Goal: Find specific page/section

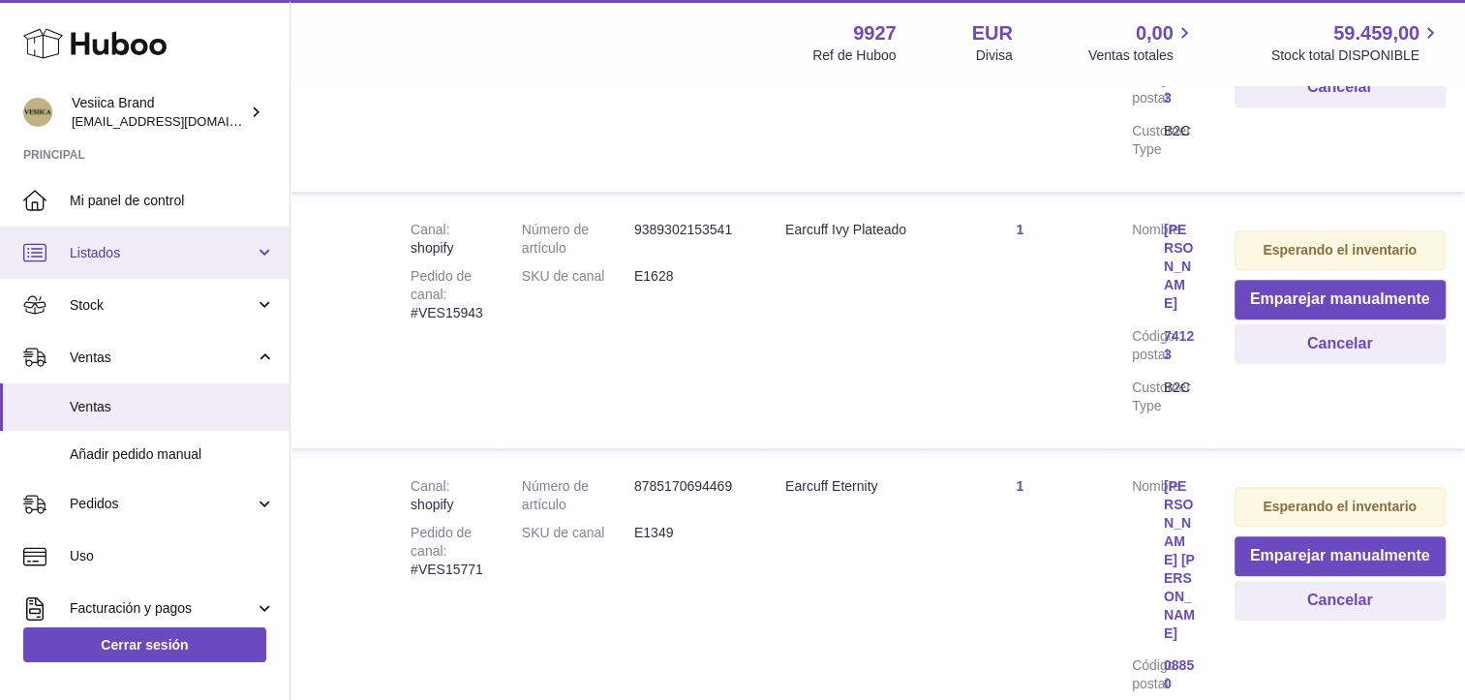
click at [135, 249] on span "Listados" at bounding box center [162, 253] width 185 height 18
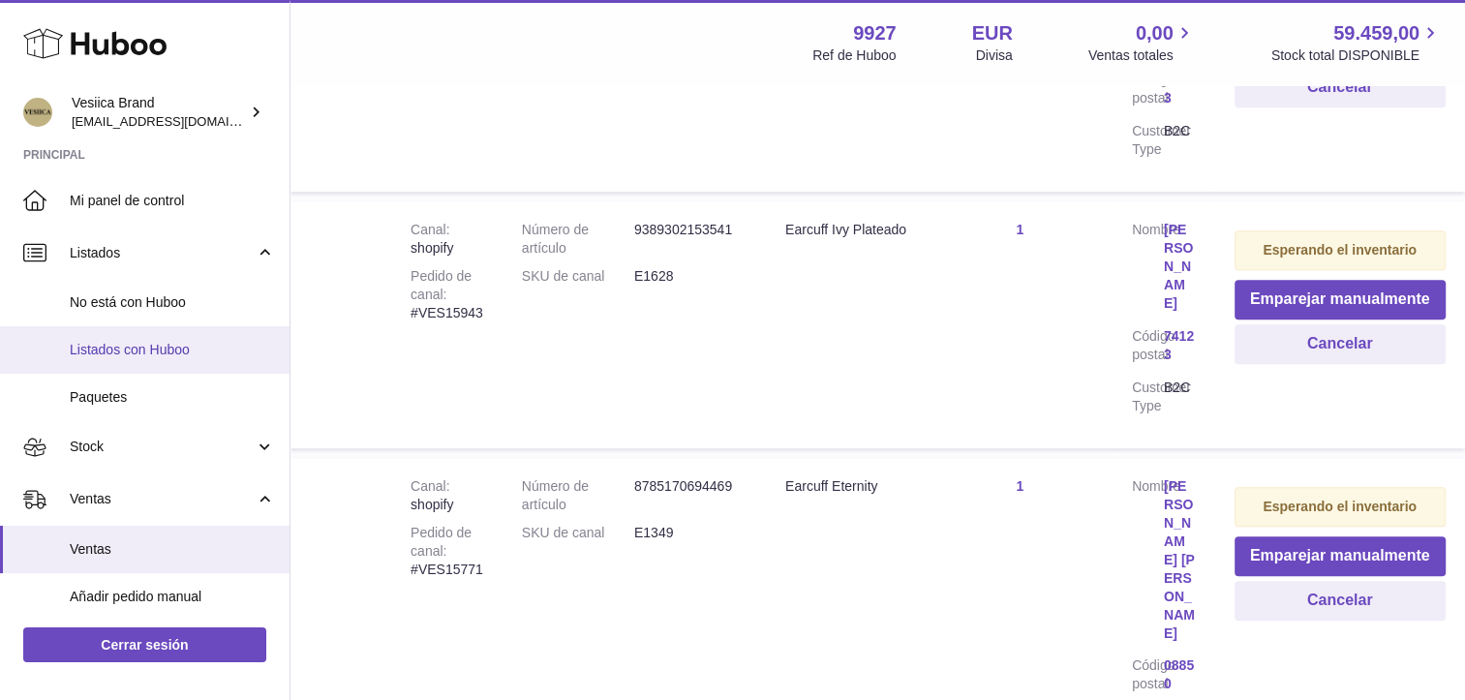
click at [120, 357] on span "Listados con Huboo" at bounding box center [172, 350] width 205 height 18
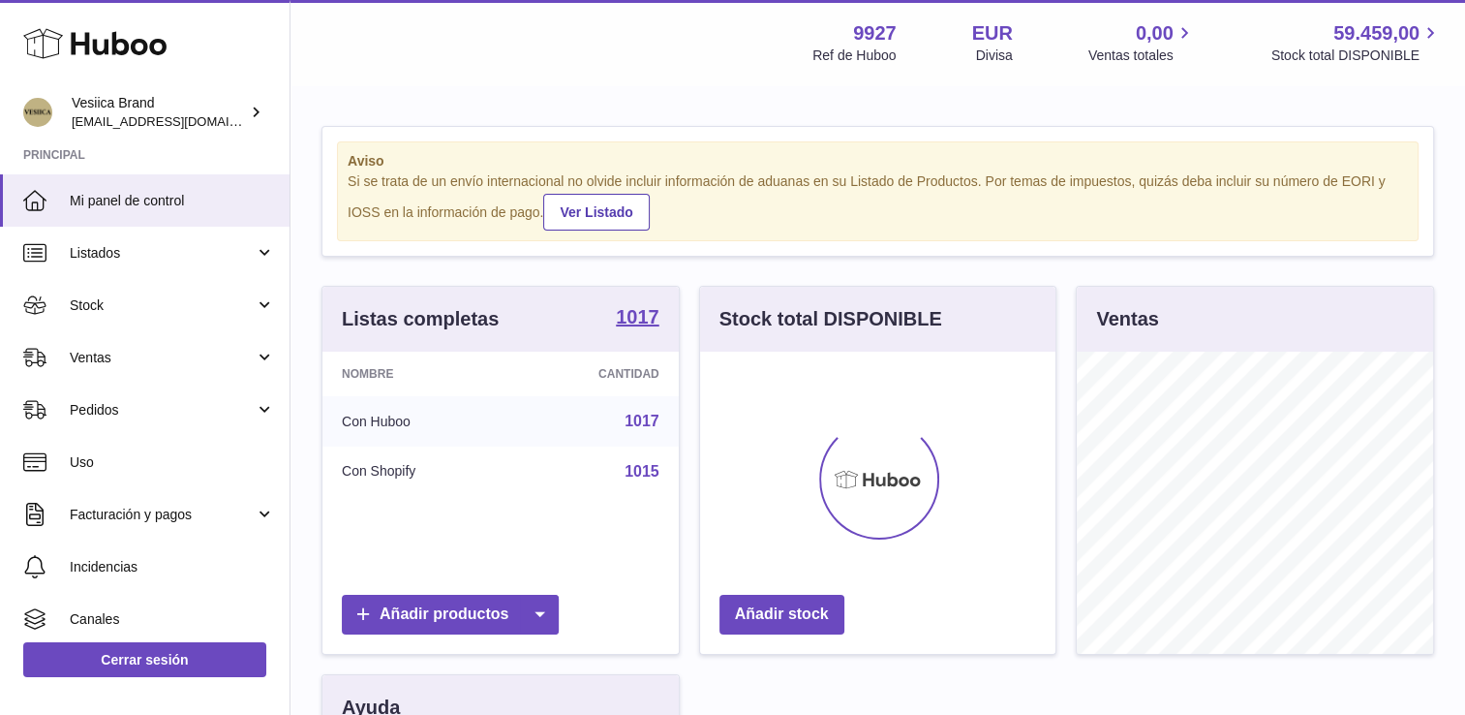
scroll to position [302, 356]
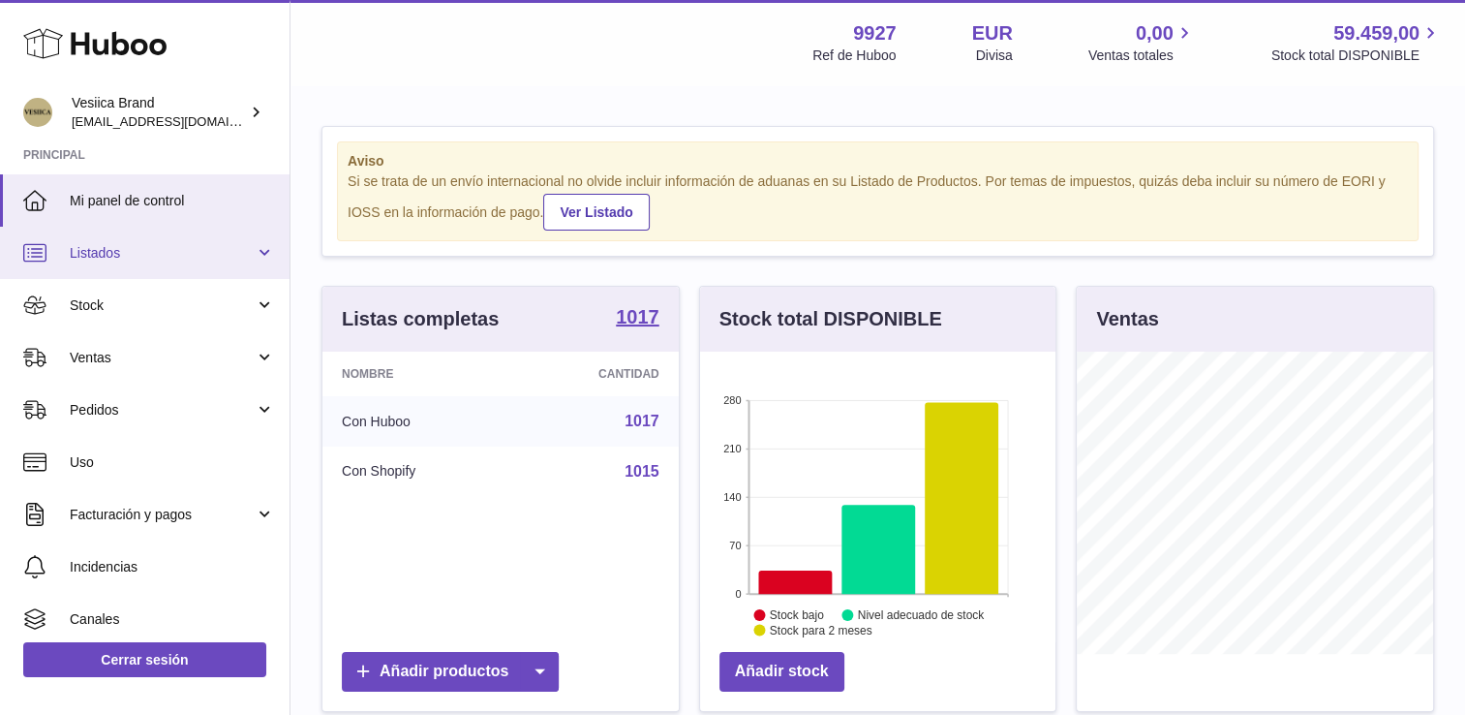
click at [236, 251] on span "Listados" at bounding box center [162, 253] width 185 height 18
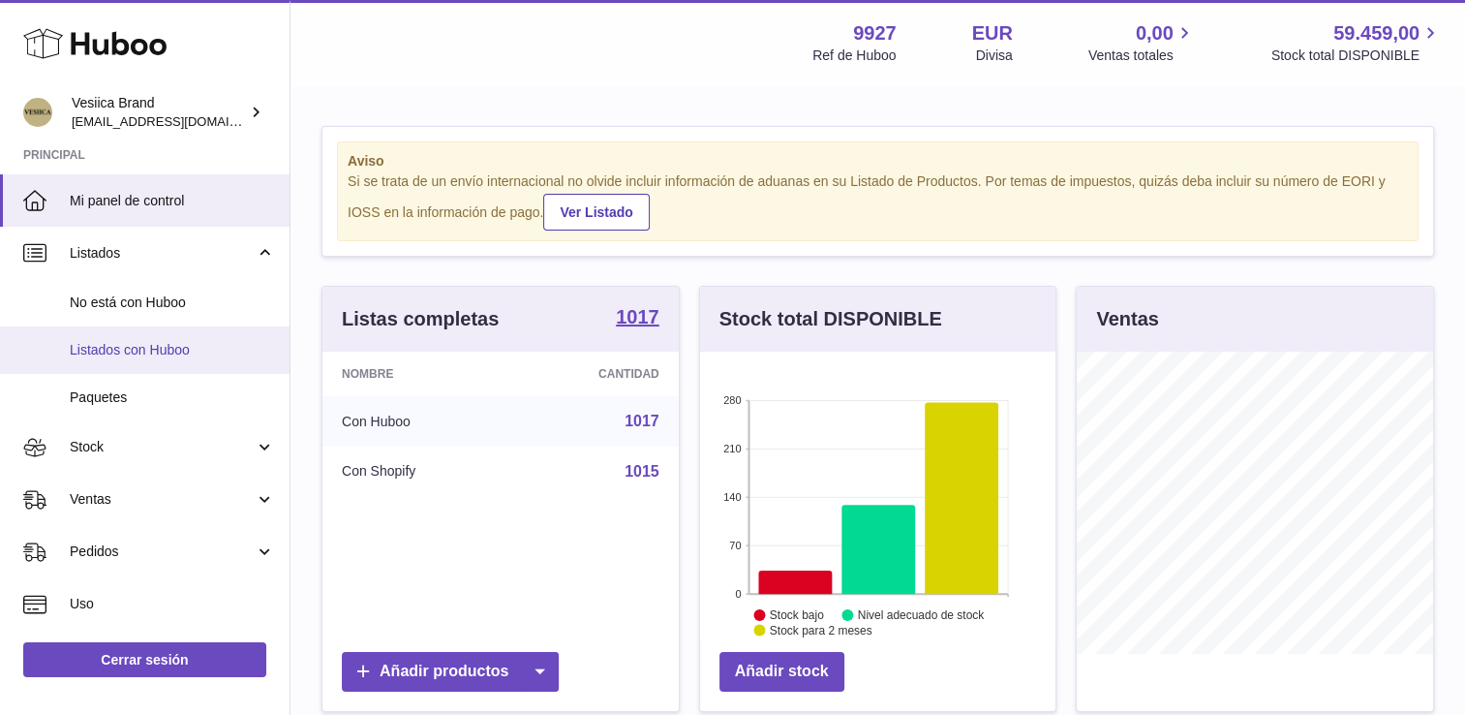
click at [165, 337] on link "Listados con Huboo" at bounding box center [145, 349] width 290 height 47
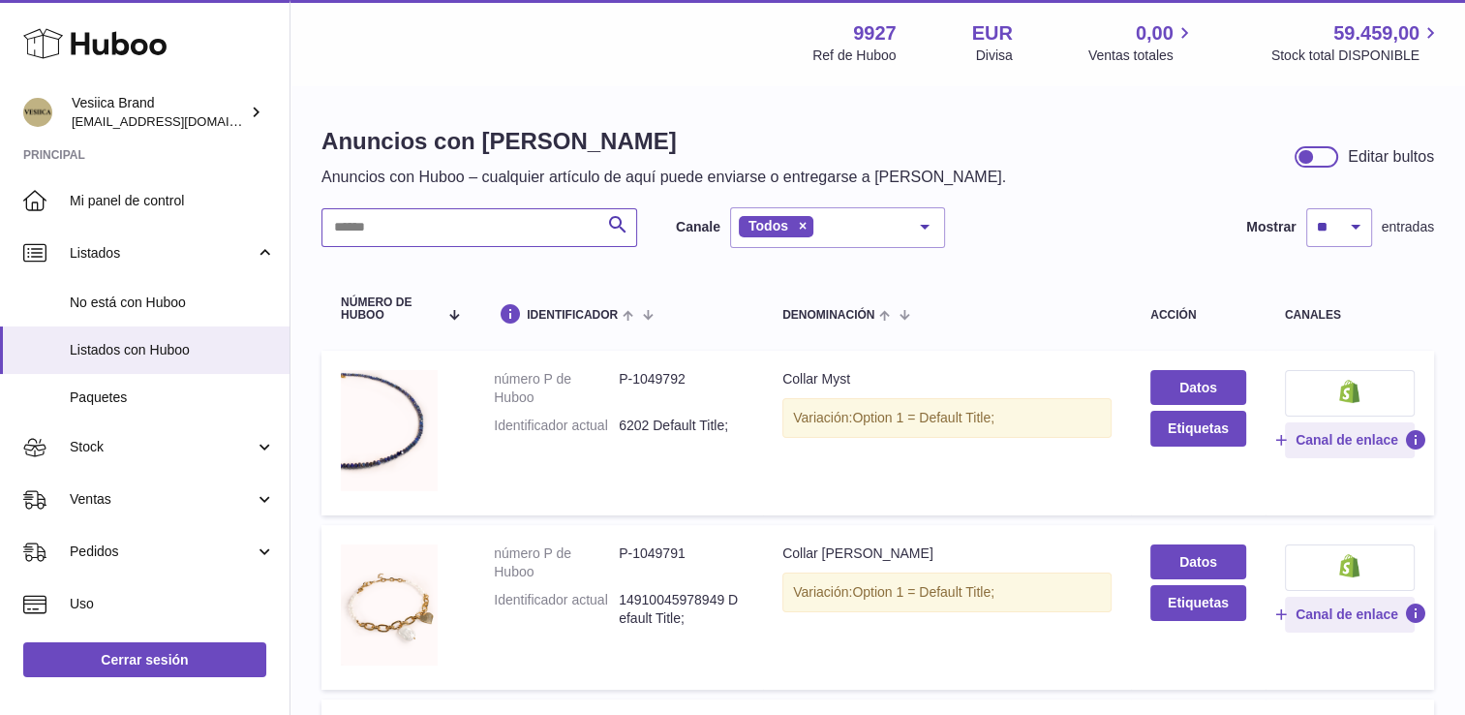
click at [475, 229] on input "text" at bounding box center [479, 227] width 316 height 39
paste input "*********"
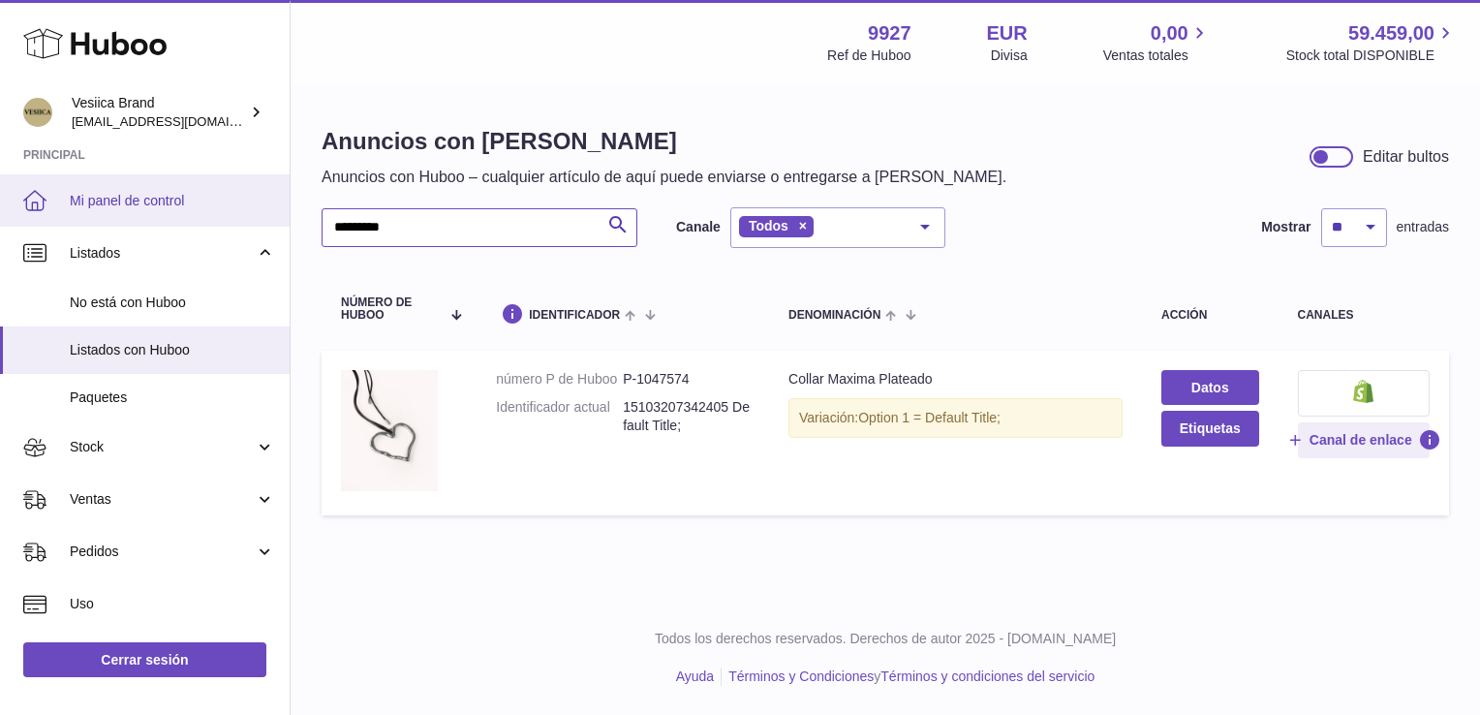
drag, startPoint x: 77, startPoint y: 223, endPoint x: 0, endPoint y: 217, distance: 77.7
click at [0, 219] on html ".st0{fill:#141414;}" at bounding box center [740, 357] width 1480 height 715
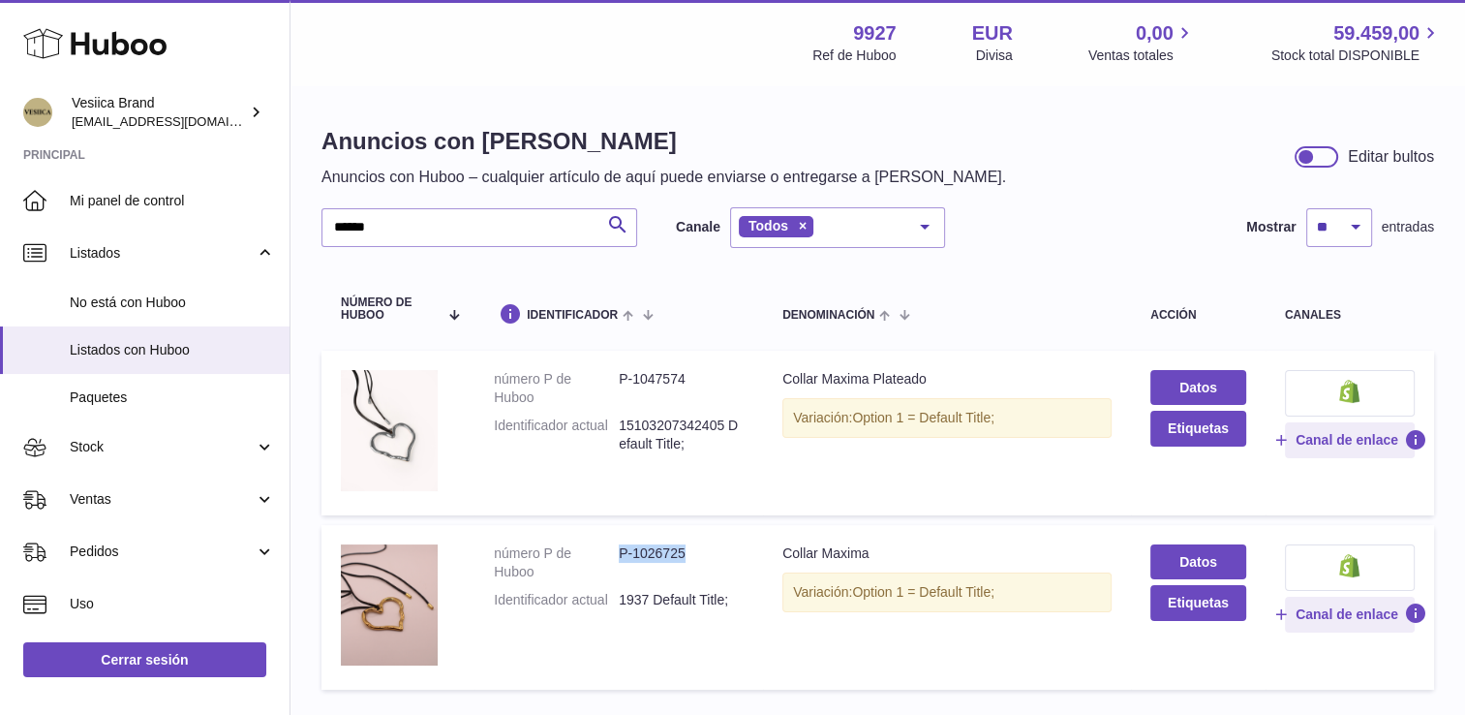
drag, startPoint x: 678, startPoint y: 555, endPoint x: 618, endPoint y: 563, distance: 60.5
click at [619, 563] on dd "P-1026725" at bounding box center [681, 562] width 125 height 37
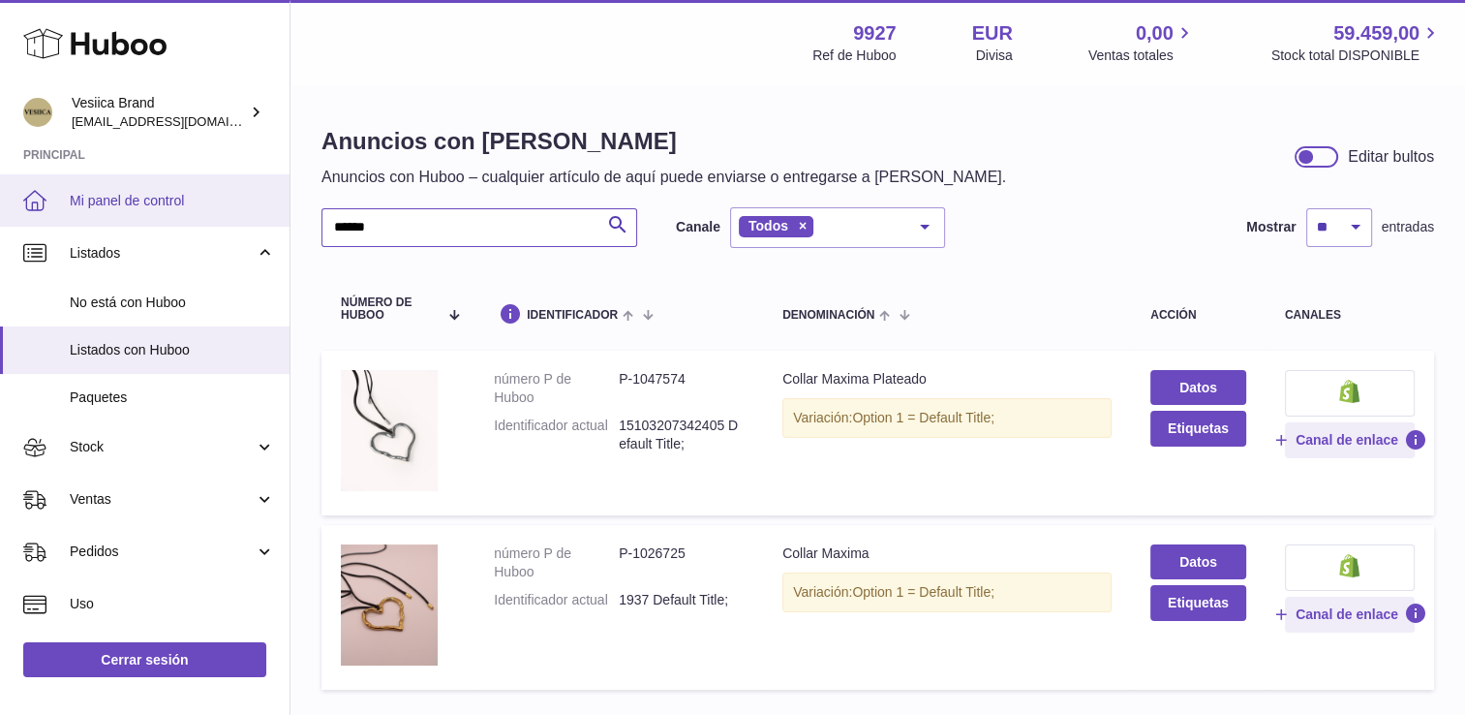
click at [16, 203] on div "Huboo Vesiica Brand logistic@vesiica.com Principal Mi panel de control Listados…" at bounding box center [732, 426] width 1465 height 852
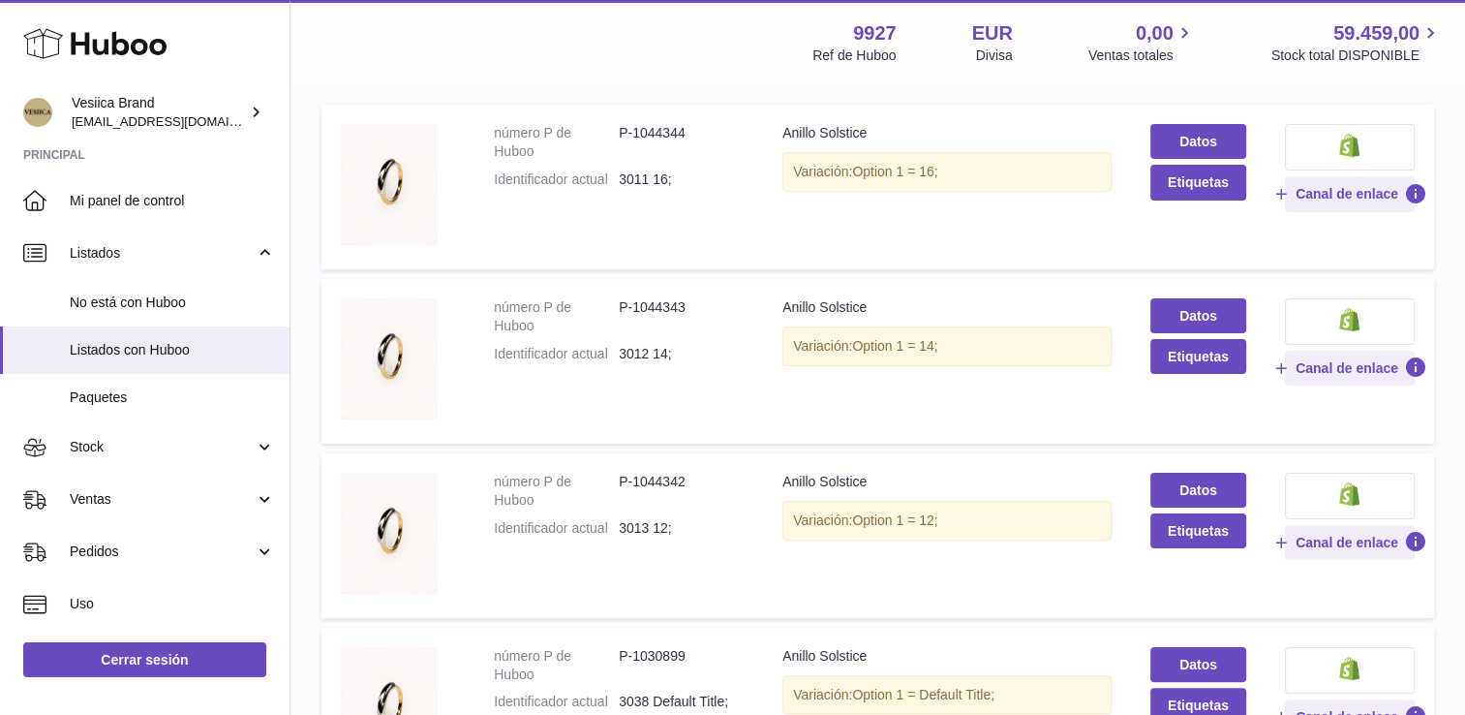
scroll to position [290, 0]
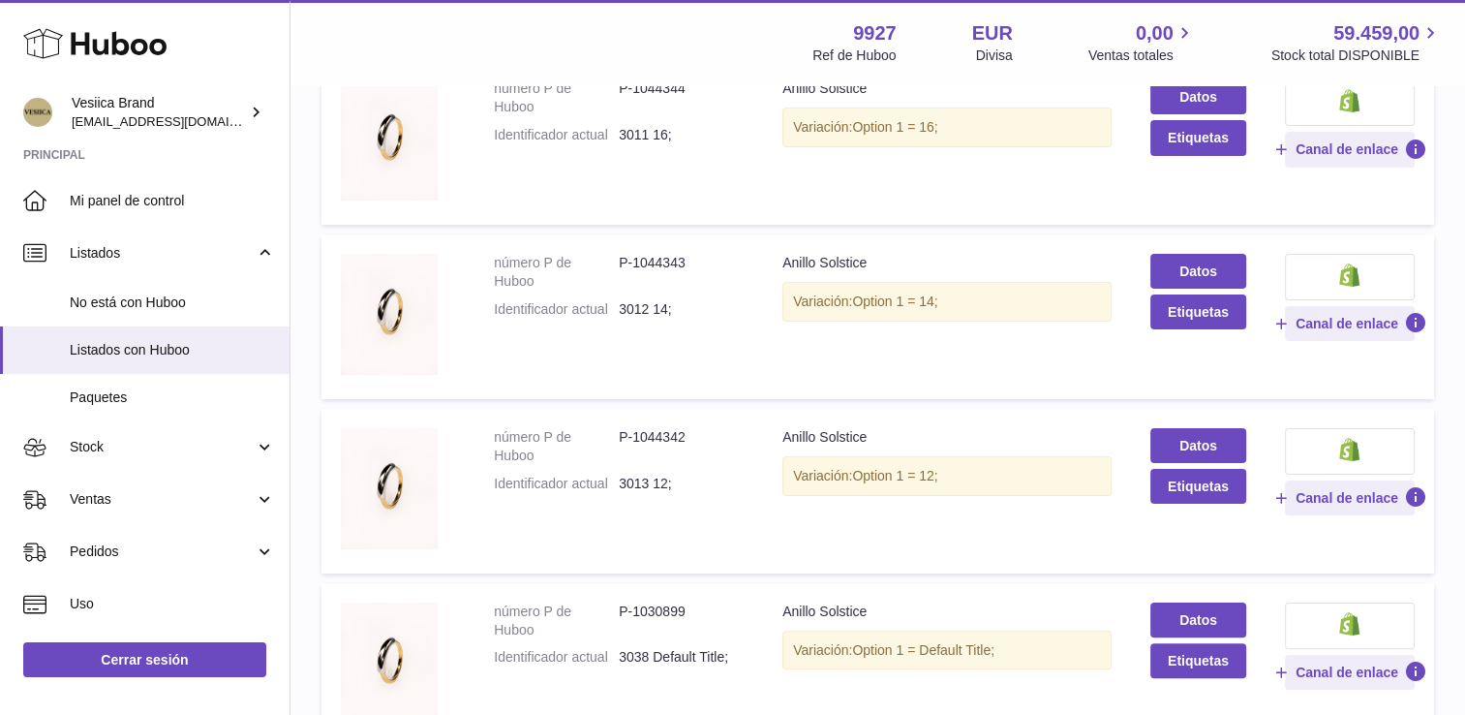
type input "********"
drag, startPoint x: 688, startPoint y: 428, endPoint x: 620, endPoint y: 436, distance: 69.2
click at [620, 436] on dd "P-1044342" at bounding box center [681, 446] width 125 height 37
copy dd "P-1044342"
drag, startPoint x: 666, startPoint y: 264, endPoint x: 617, endPoint y: 267, distance: 49.5
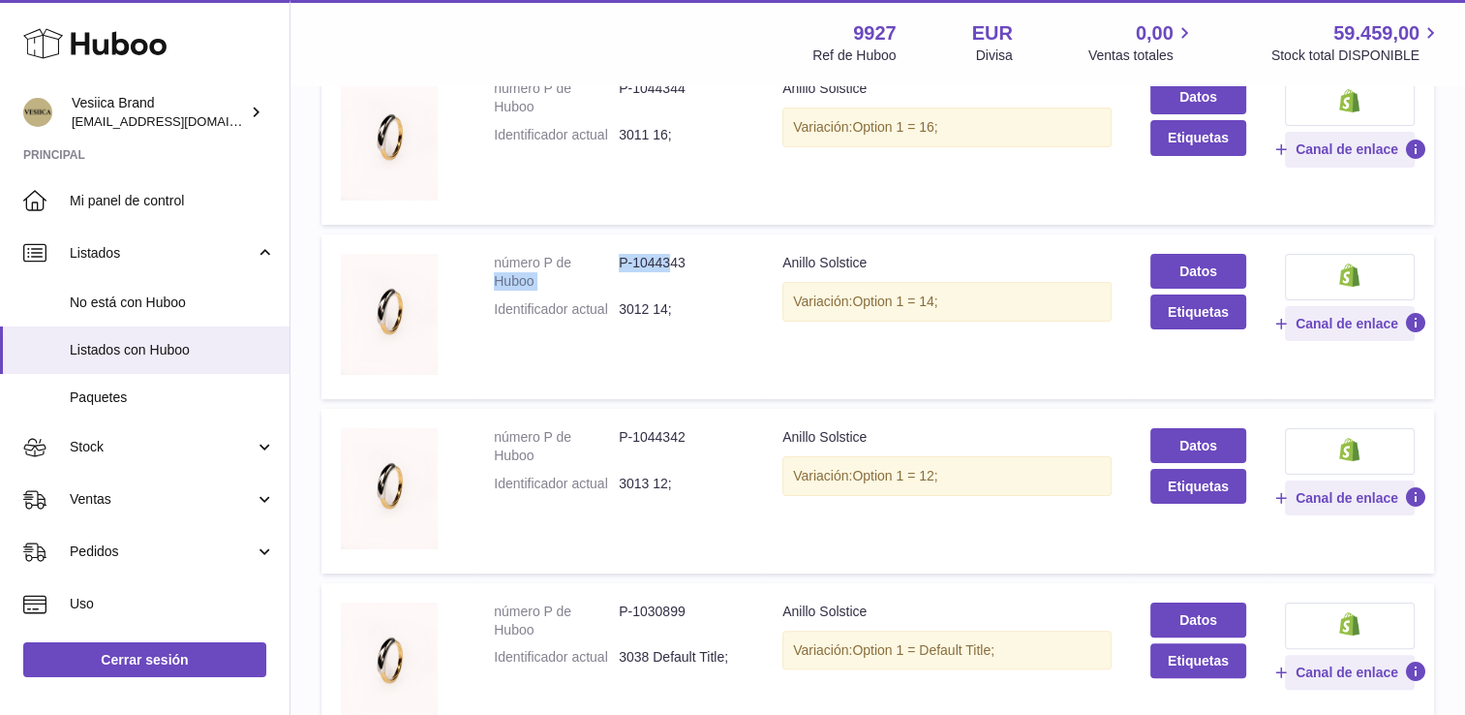
click at [617, 267] on dl "número P de Huboo P-1044343 Identificador actual 3012 14;" at bounding box center [619, 291] width 250 height 75
drag, startPoint x: 617, startPoint y: 267, endPoint x: 690, endPoint y: 261, distance: 73.8
click at [690, 264] on dd "P-1044343" at bounding box center [681, 272] width 125 height 37
drag, startPoint x: 690, startPoint y: 260, endPoint x: 623, endPoint y: 261, distance: 67.8
click at [623, 261] on dd "P-1044343" at bounding box center [681, 272] width 125 height 37
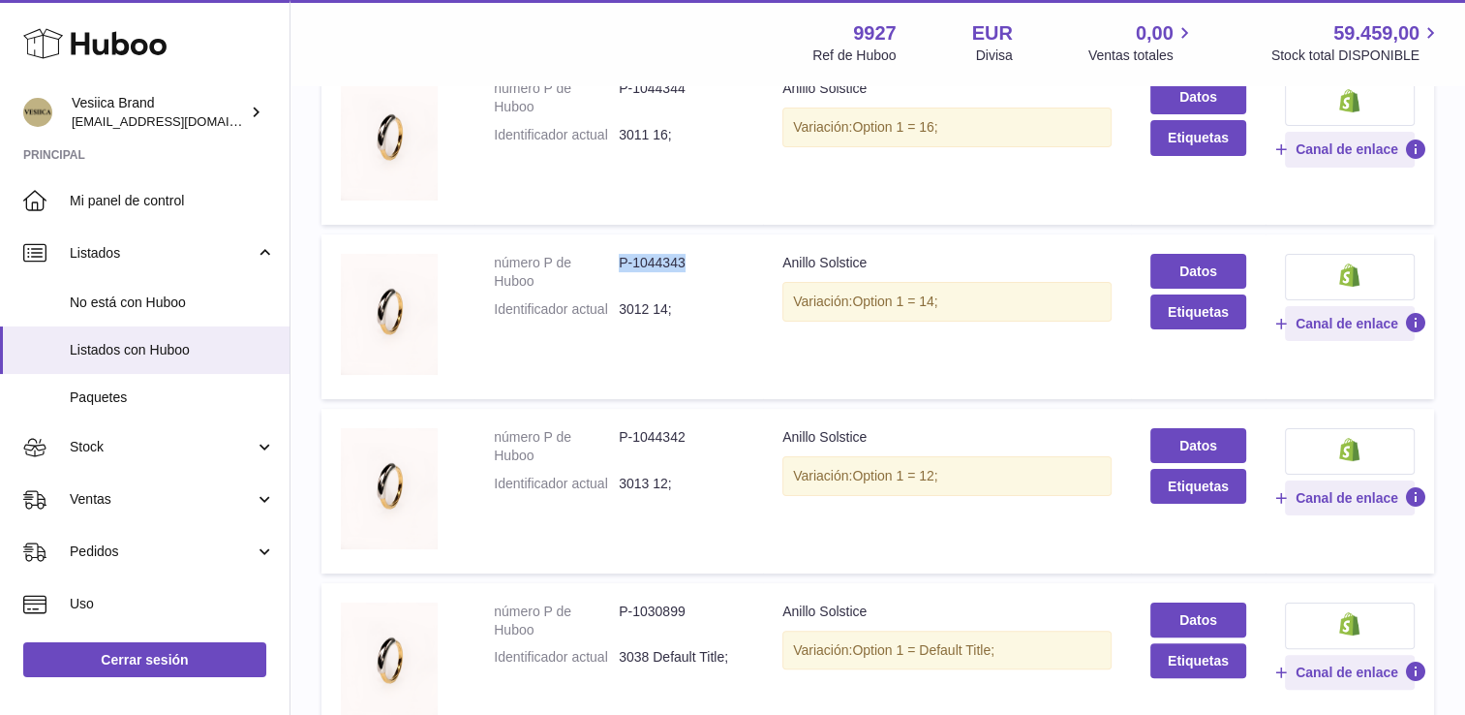
copy dd "P-1044343"
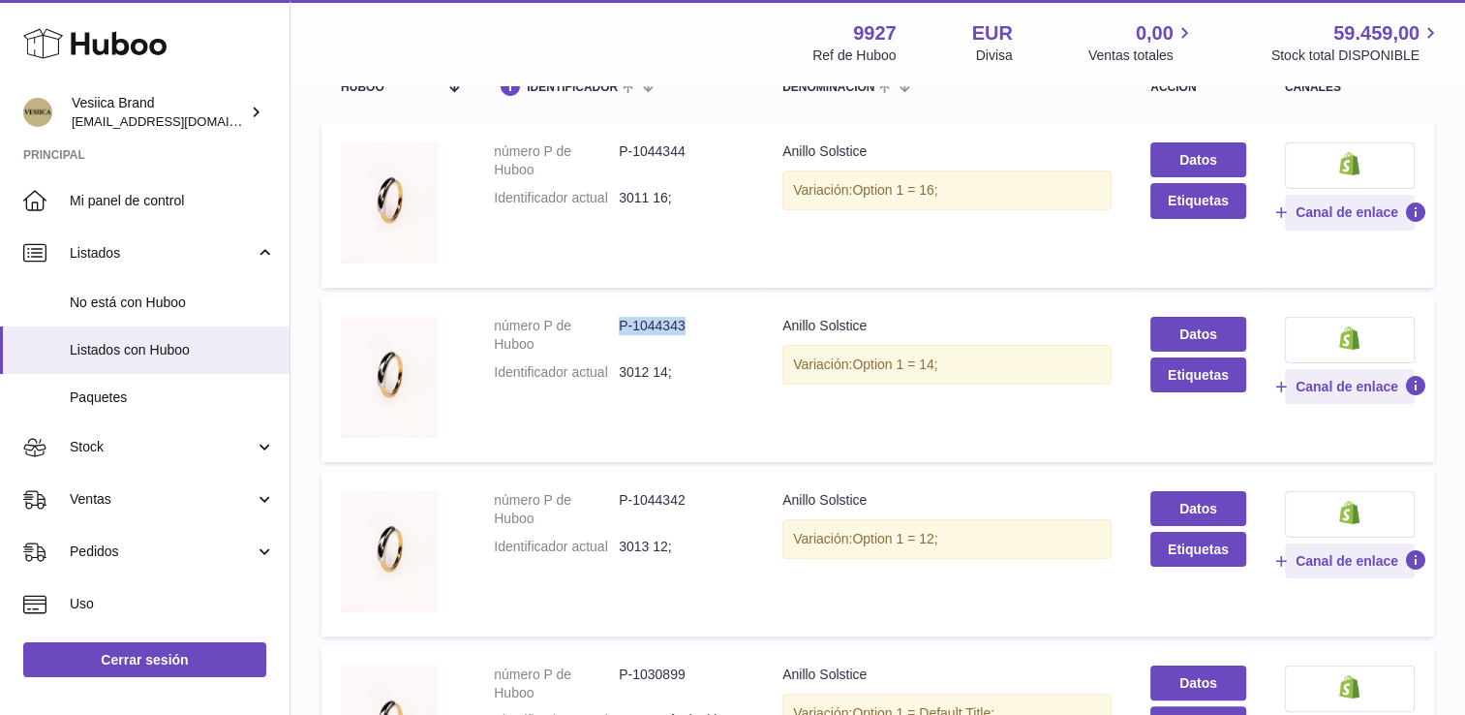
scroll to position [194, 0]
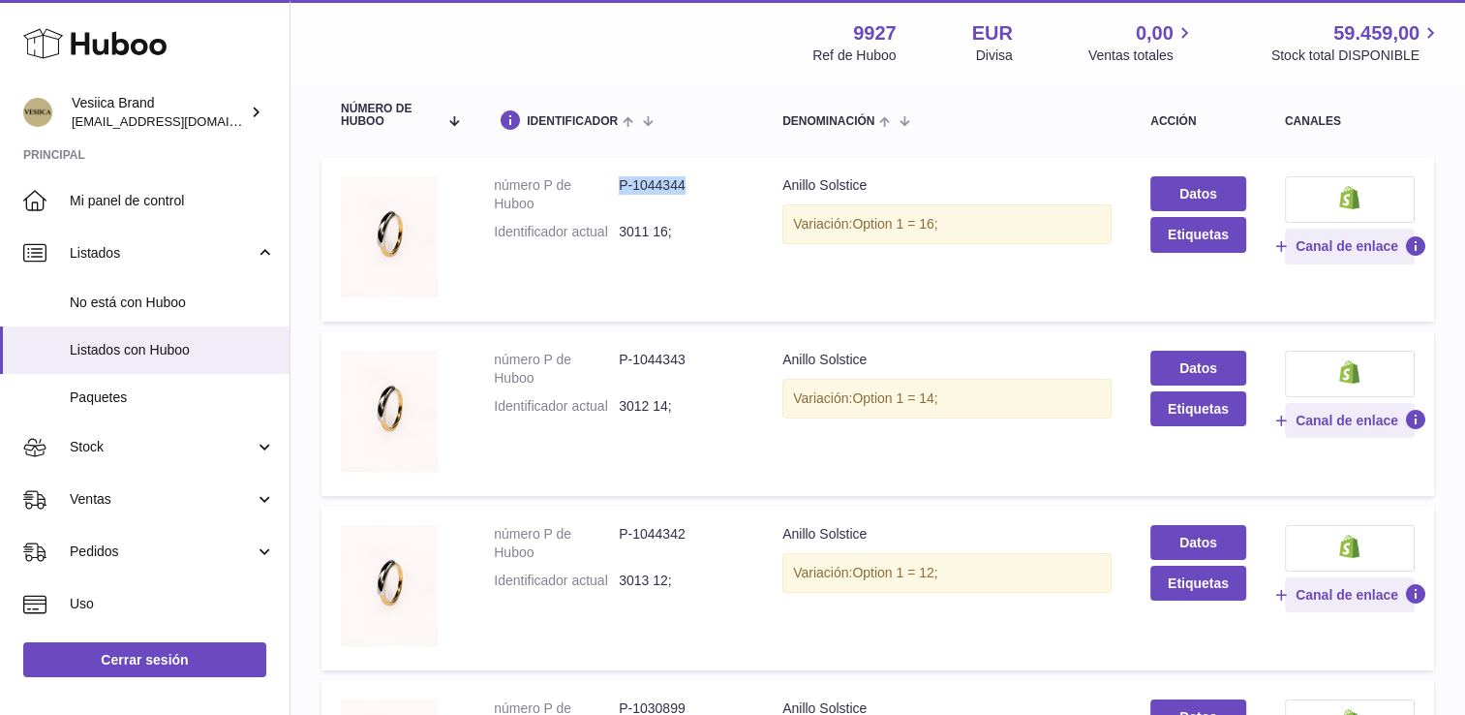
drag, startPoint x: 695, startPoint y: 189, endPoint x: 619, endPoint y: 185, distance: 76.6
click at [619, 185] on dd "P-1044344" at bounding box center [681, 194] width 125 height 37
copy dd "P-1044344"
